Goal: Information Seeking & Learning: Learn about a topic

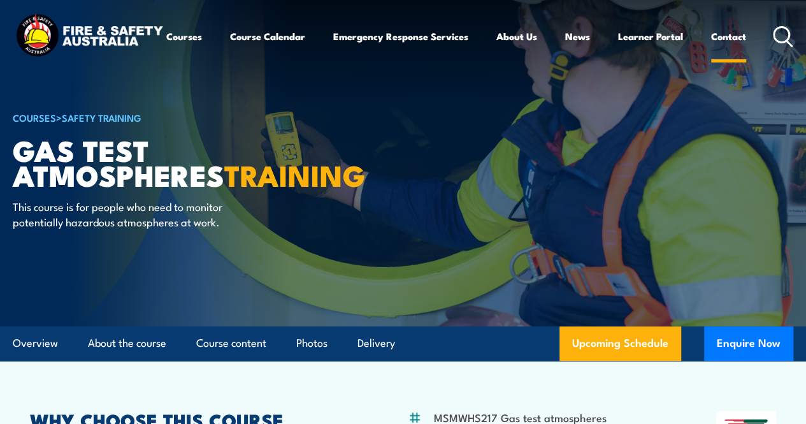
click at [711, 52] on link "Contact" at bounding box center [728, 36] width 35 height 31
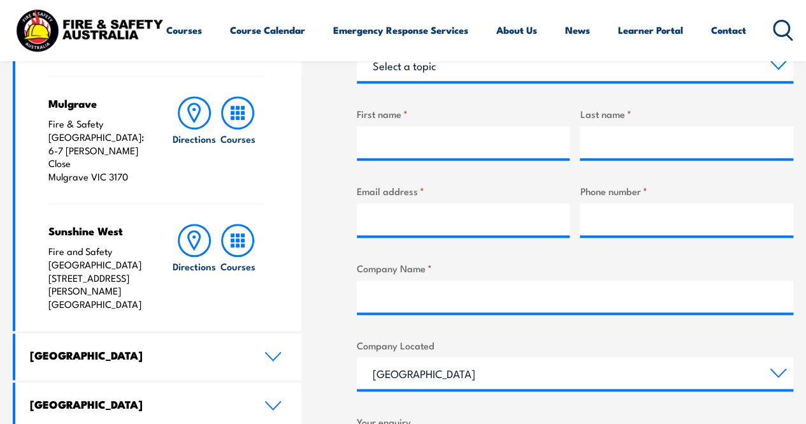
scroll to position [446, 0]
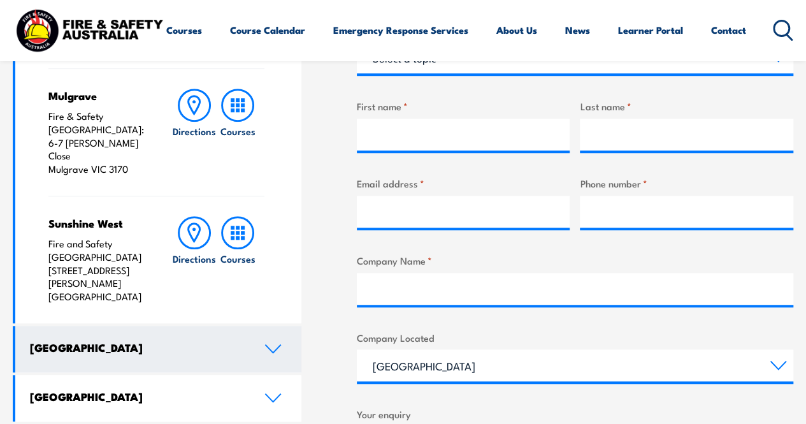
click at [270, 343] on icon at bounding box center [272, 348] width 17 height 10
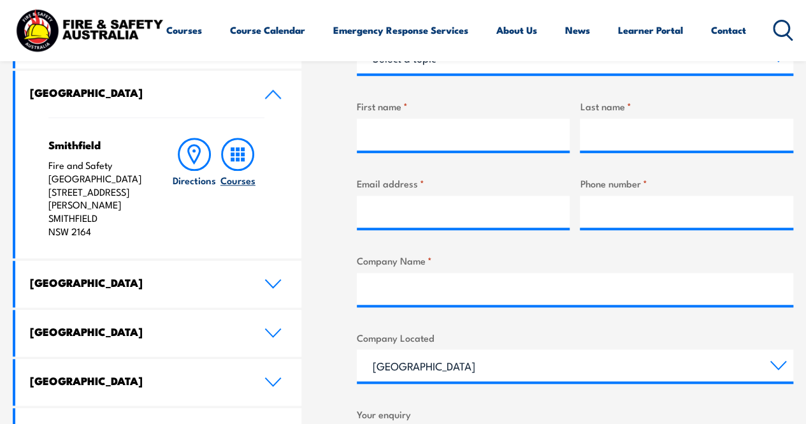
click at [229, 152] on icon at bounding box center [237, 154] width 33 height 33
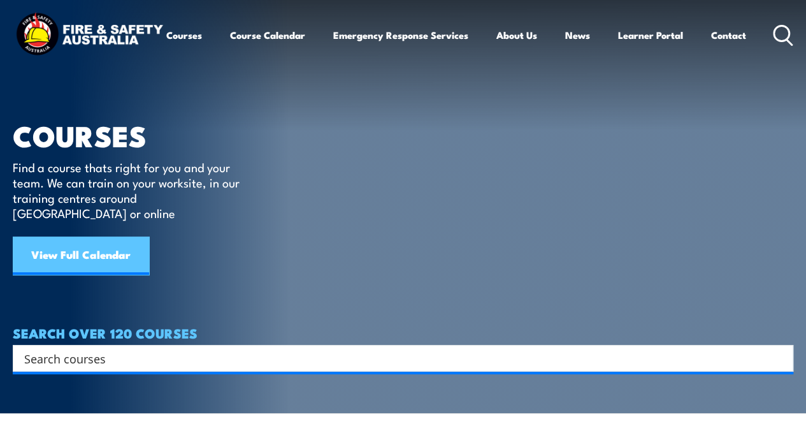
click at [66, 236] on link "View Full Calendar" at bounding box center [81, 255] width 136 height 38
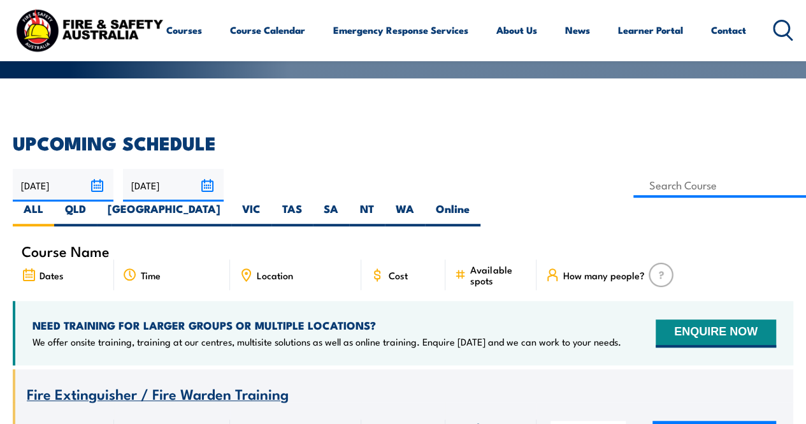
scroll to position [255, 0]
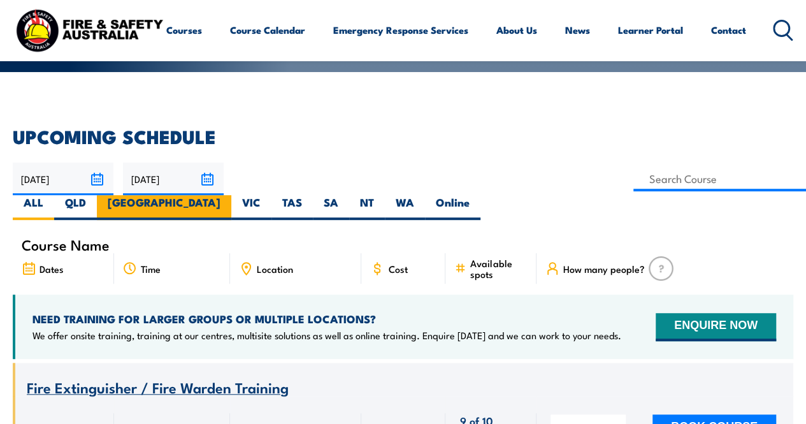
click at [231, 195] on label "[GEOGRAPHIC_DATA]" at bounding box center [164, 207] width 134 height 25
click at [229, 195] on input "[GEOGRAPHIC_DATA]" at bounding box center [224, 199] width 8 height 8
radio input "true"
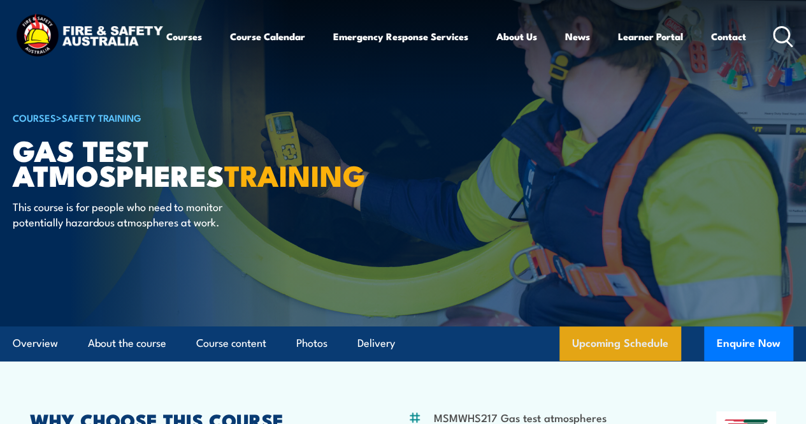
click at [635, 361] on link "Upcoming Schedule" at bounding box center [620, 343] width 122 height 34
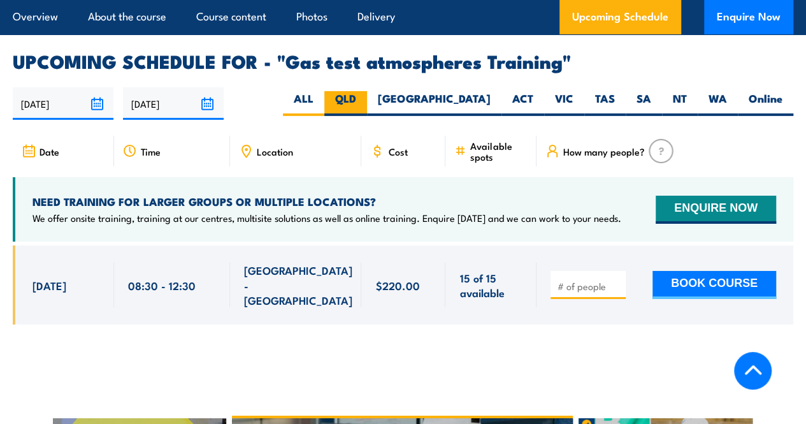
scroll to position [1848, 0]
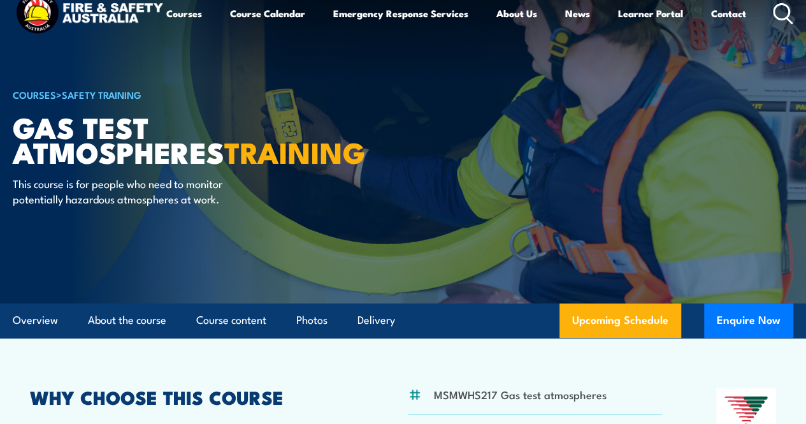
scroll to position [13, 0]
